Goal: Task Accomplishment & Management: Use online tool/utility

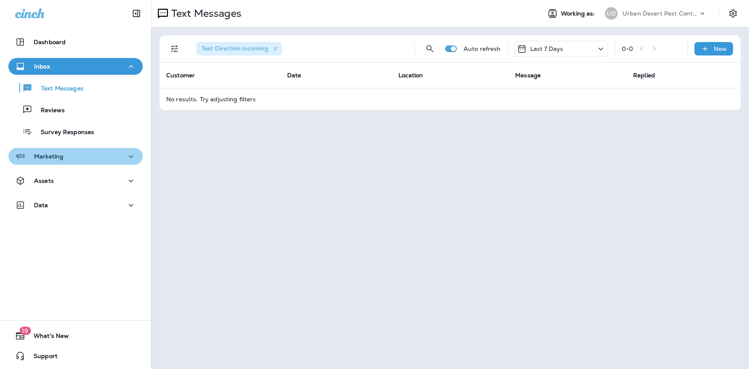
click at [62, 159] on p "Marketing" at bounding box center [48, 156] width 29 height 7
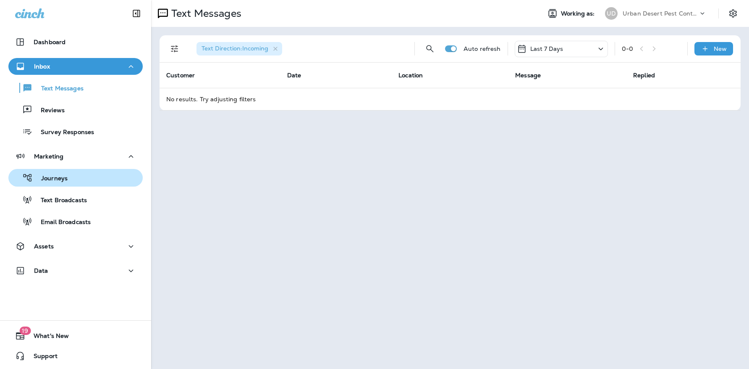
click at [59, 181] on p "Journeys" at bounding box center [50, 179] width 35 height 8
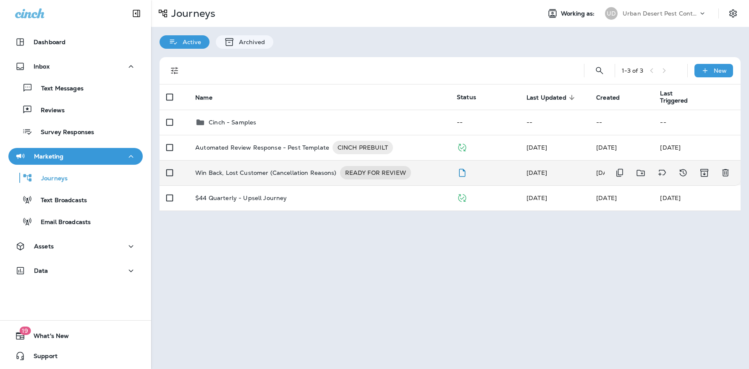
click at [271, 171] on p "Win Back, Lost Customer (Cancellation Reasons)" at bounding box center [265, 172] width 141 height 13
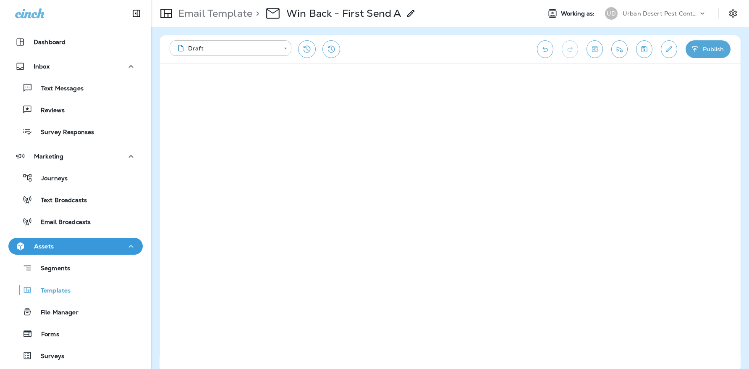
scroll to position [3, 0]
